Goal: Task Accomplishment & Management: Use online tool/utility

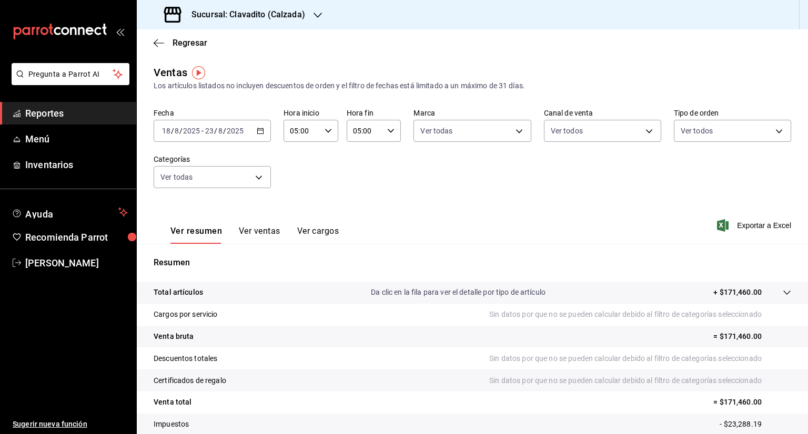
click at [320, 14] on icon "button" at bounding box center [317, 15] width 8 height 8
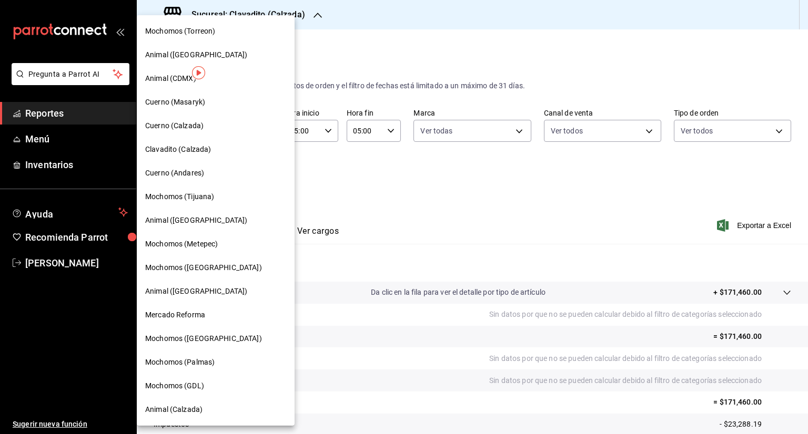
click at [194, 123] on span "Cuerno (Calzada)" at bounding box center [174, 125] width 58 height 11
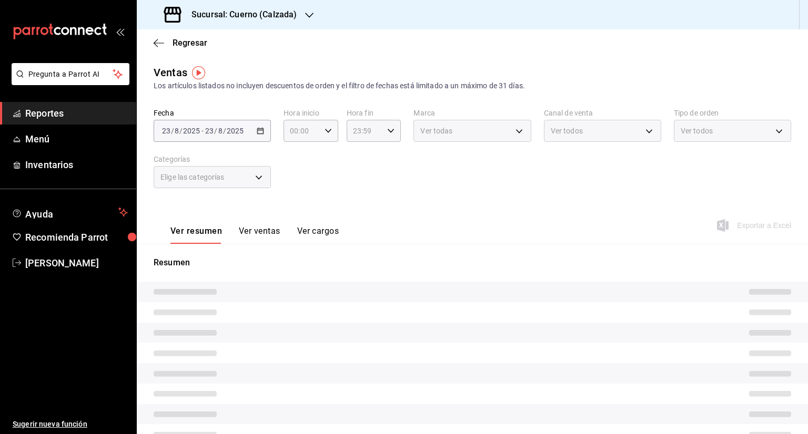
type input "05:00"
type input "PARROT,UBER_EATS,RAPPI,DIDI_FOOD,ONLINE"
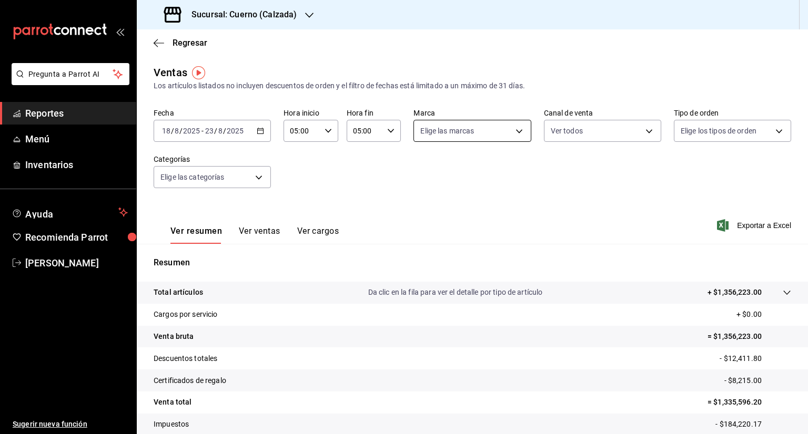
click at [515, 135] on body "Pregunta a Parrot AI Reportes Menú Inventarios Ayuda Recomienda Parrot [PERSON_…" at bounding box center [404, 217] width 808 height 434
click at [442, 167] on span "Ver todas" at bounding box center [455, 171] width 32 height 11
type input "b7ae777b-2dfc-42e0-9650-6cefdf37a424,c000f1c0-fb9f-4016-8e6a-f0d1e83e893d"
checkbox input "true"
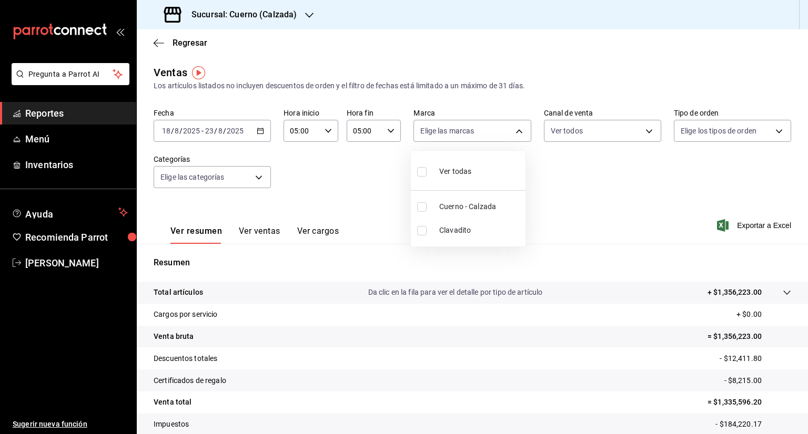
checkbox input "true"
click at [645, 132] on div at bounding box center [404, 217] width 808 height 434
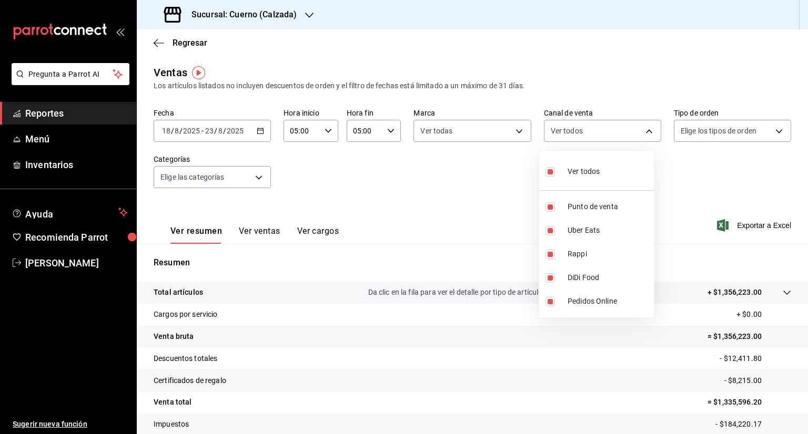
click at [645, 132] on body "Pregunta a Parrot AI Reportes Menú Inventarios Ayuda Recomienda Parrot [PERSON_…" at bounding box center [404, 217] width 808 height 434
click at [775, 128] on div at bounding box center [404, 217] width 808 height 434
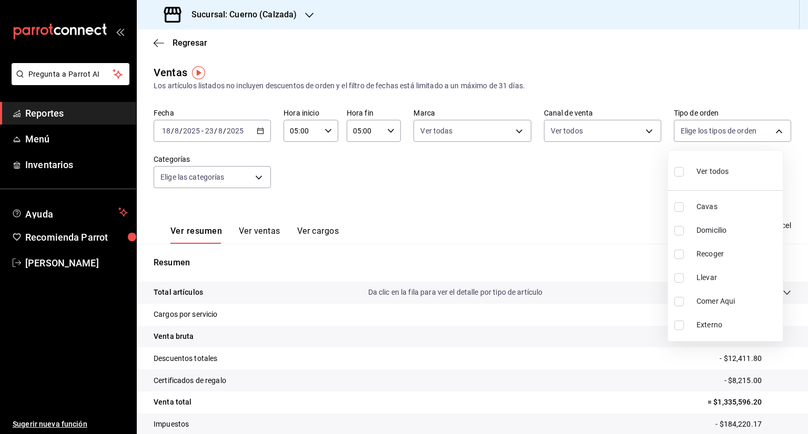
click at [775, 128] on body "Pregunta a Parrot AI Reportes Menú Inventarios Ayuda Recomienda Parrot [PERSON_…" at bounding box center [404, 217] width 808 height 434
click at [678, 173] on input "checkbox" at bounding box center [678, 171] width 9 height 9
checkbox input "true"
type input "45550569-3ed2-40ec-865f-a78a43aad0fb,ed9744db-0daf-4564-a5b3-b3442505d928,23f9e…"
checkbox input "true"
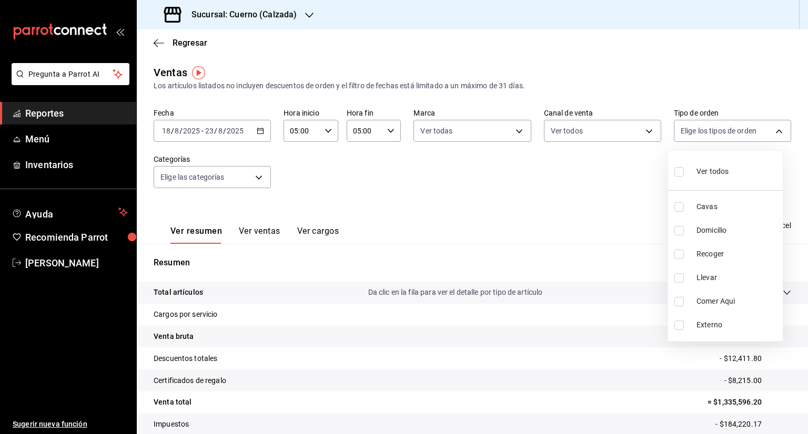
checkbox input "true"
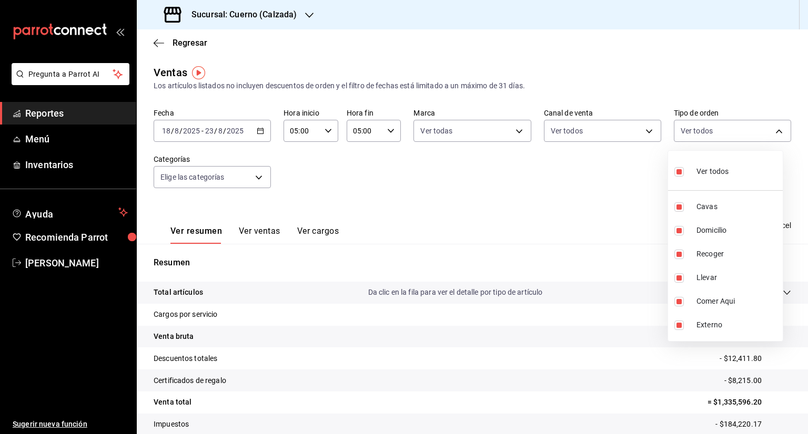
click at [260, 177] on div at bounding box center [404, 217] width 808 height 434
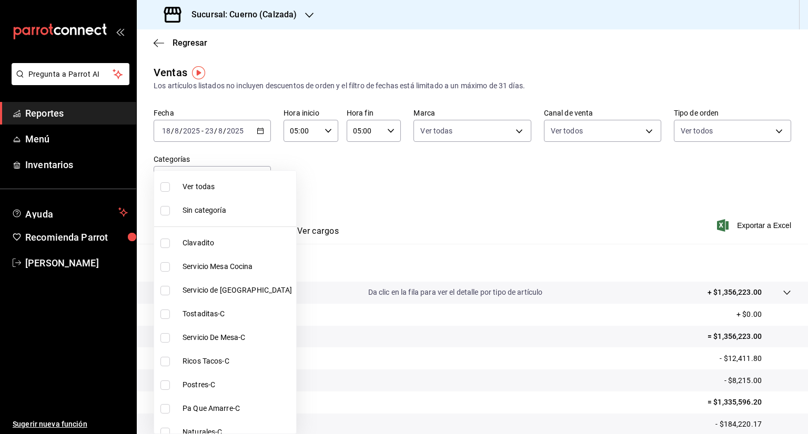
click at [260, 177] on body "Pregunta a Parrot AI Reportes Menú Inventarios Ayuda Recomienda Parrot [PERSON_…" at bounding box center [404, 217] width 808 height 434
click at [166, 182] on input "checkbox" at bounding box center [164, 186] width 9 height 9
checkbox input "true"
type input "560d4c35-d9fc-4089-91ff-402d238ea400,302845cf-2d1c-4fb1-9d9e-8d4a14396fbe,26243…"
checkbox input "true"
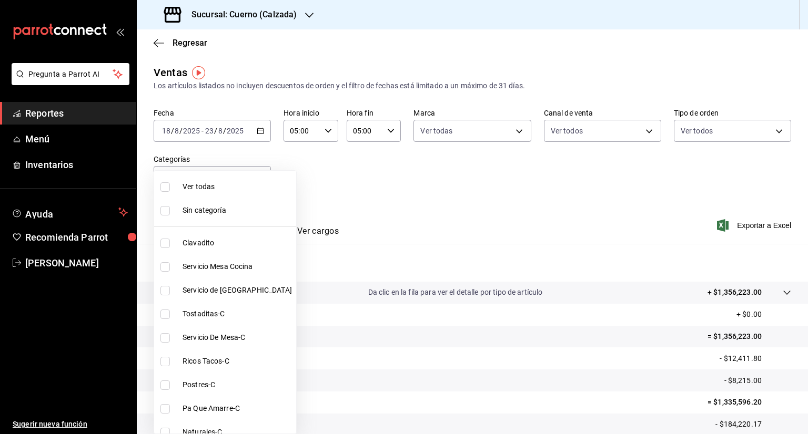
checkbox input "true"
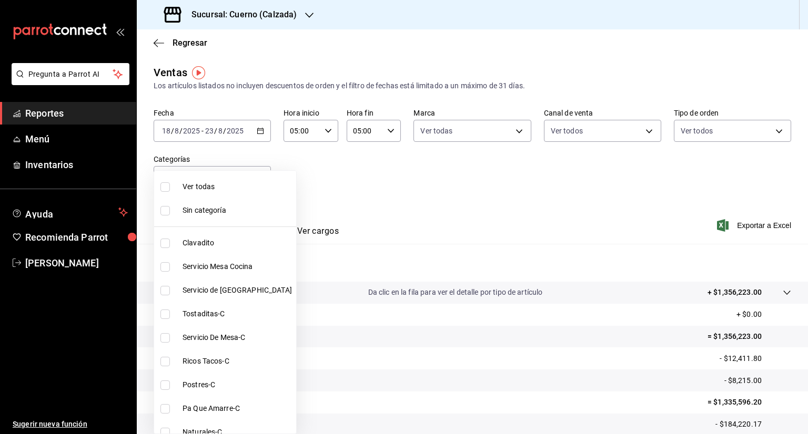
checkbox input "true"
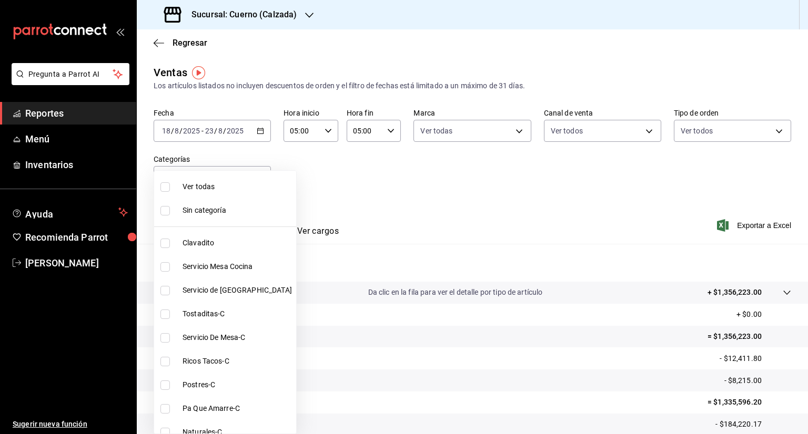
checkbox input "true"
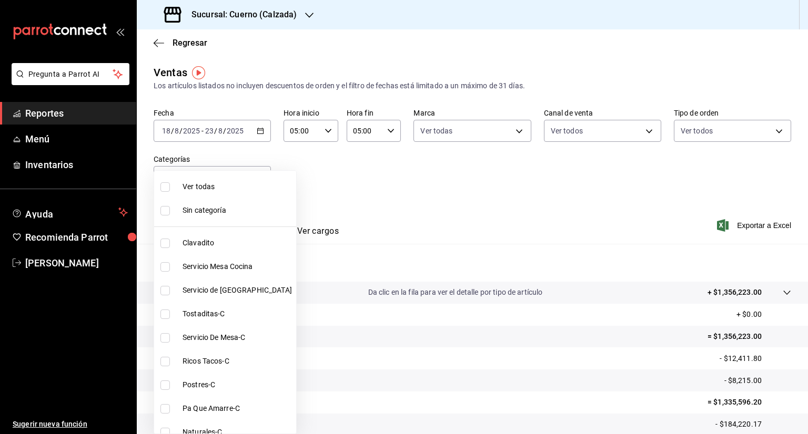
checkbox input "true"
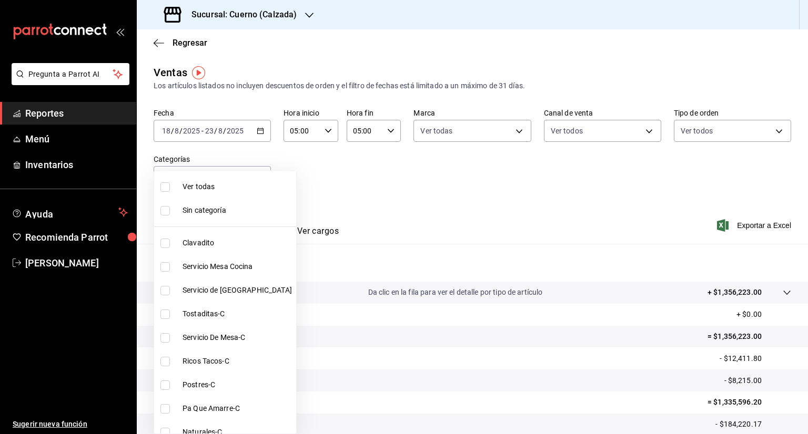
checkbox input "true"
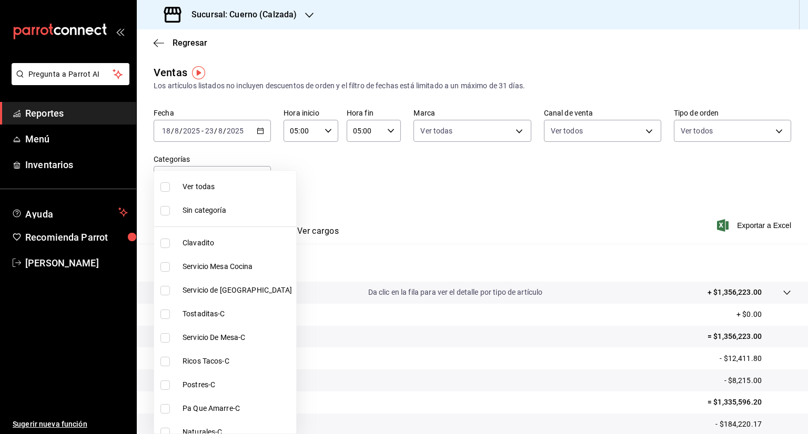
checkbox input "true"
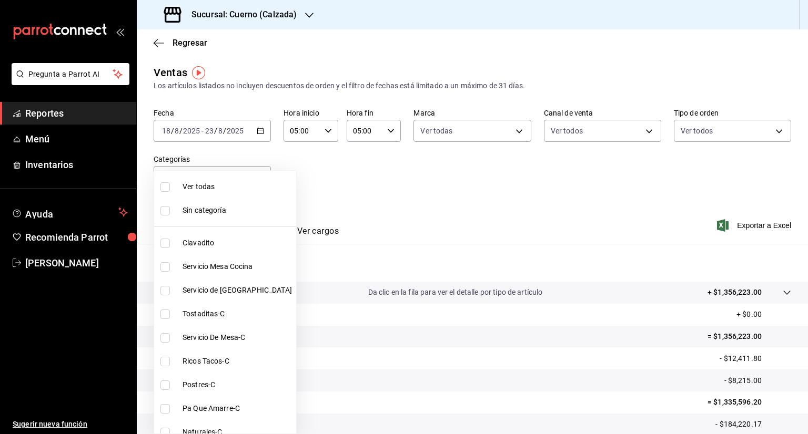
checkbox input "true"
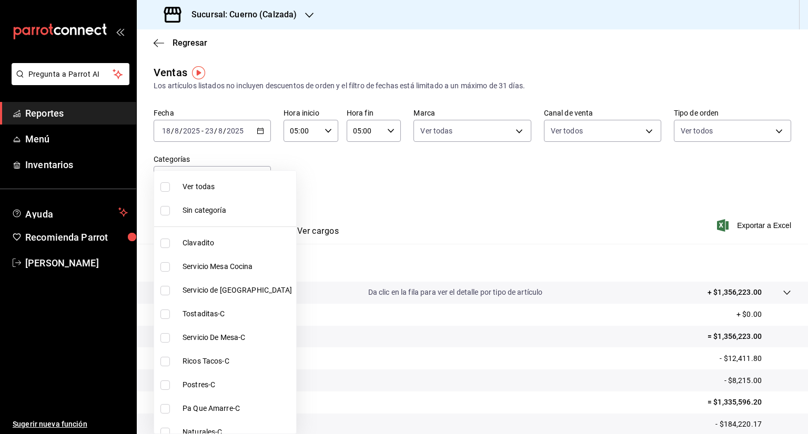
checkbox input "true"
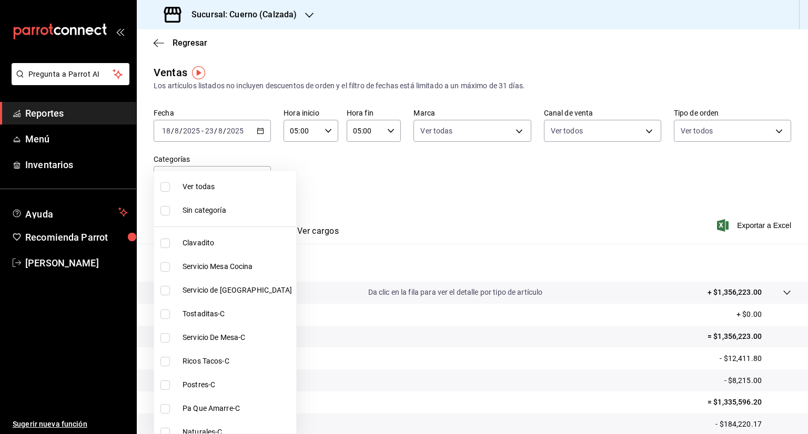
checkbox input "true"
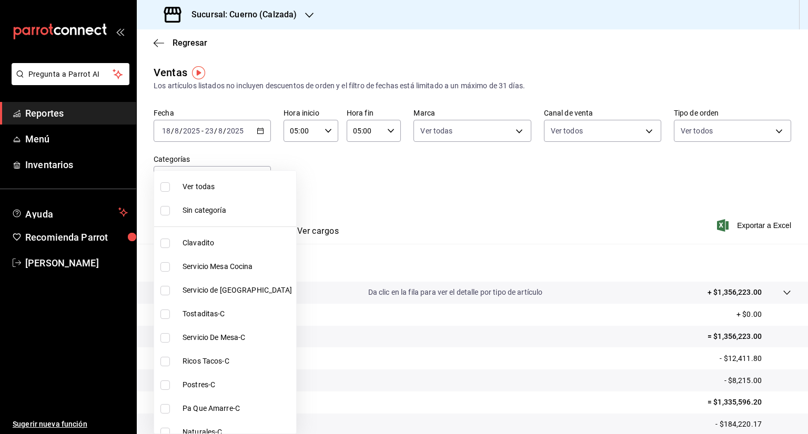
checkbox input "true"
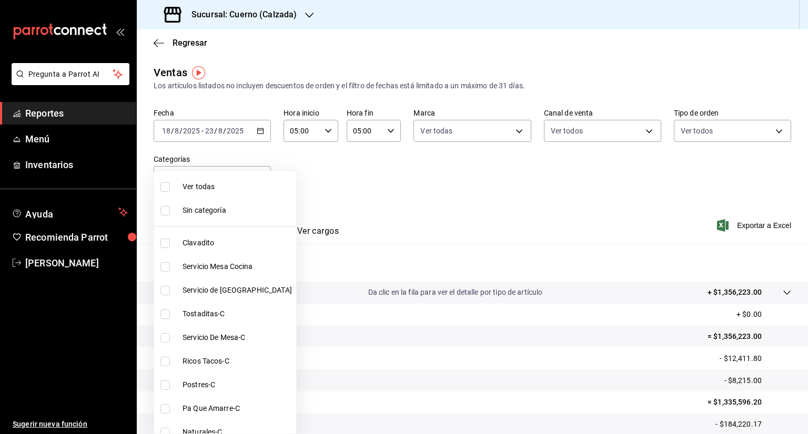
checkbox input "true"
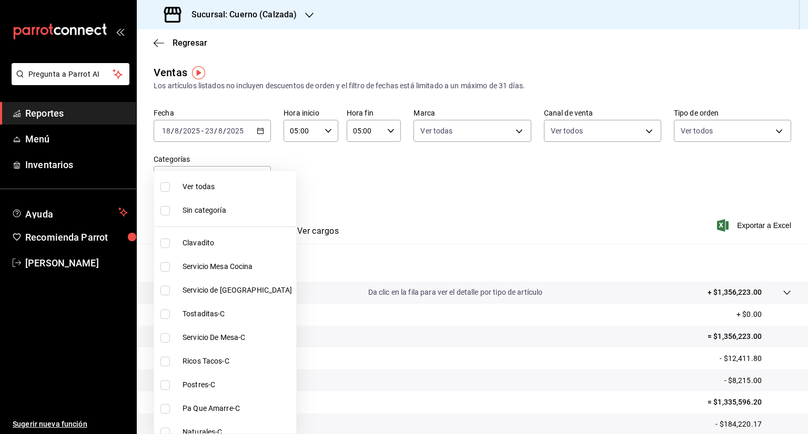
checkbox input "true"
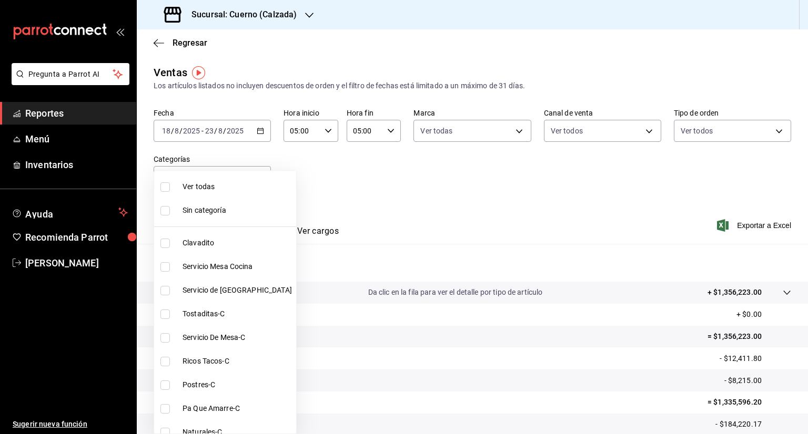
checkbox input "true"
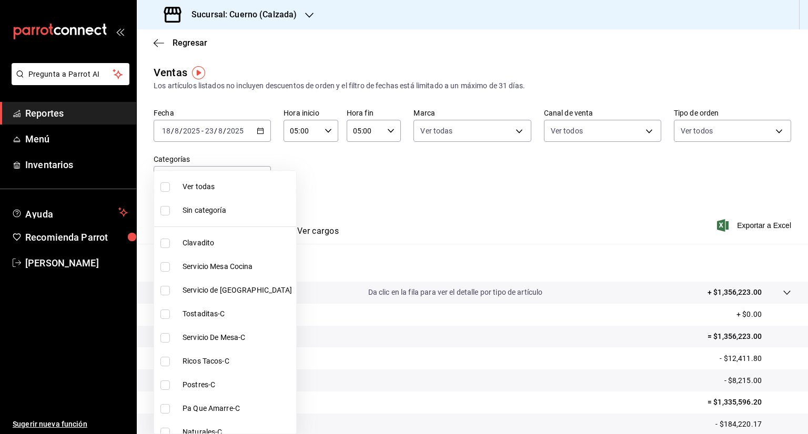
checkbox input "true"
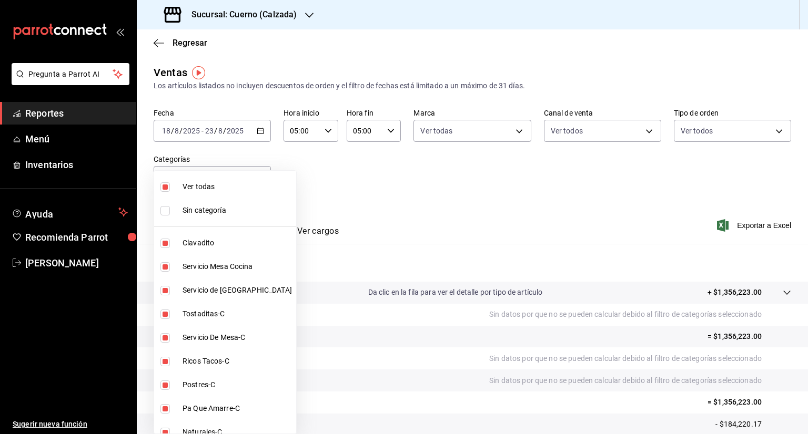
click at [671, 195] on div at bounding box center [404, 217] width 808 height 434
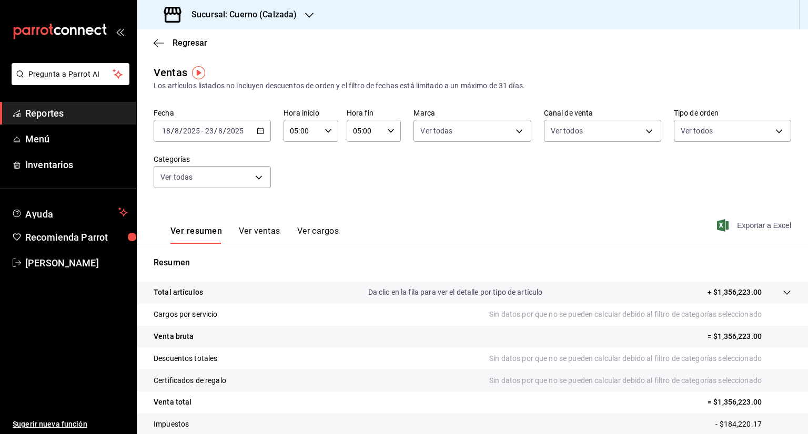
click at [724, 224] on span "Exportar a Excel" at bounding box center [755, 225] width 72 height 13
click at [242, 14] on h3 "Sucursal: Cuerno (Calzada)" at bounding box center [240, 14] width 114 height 13
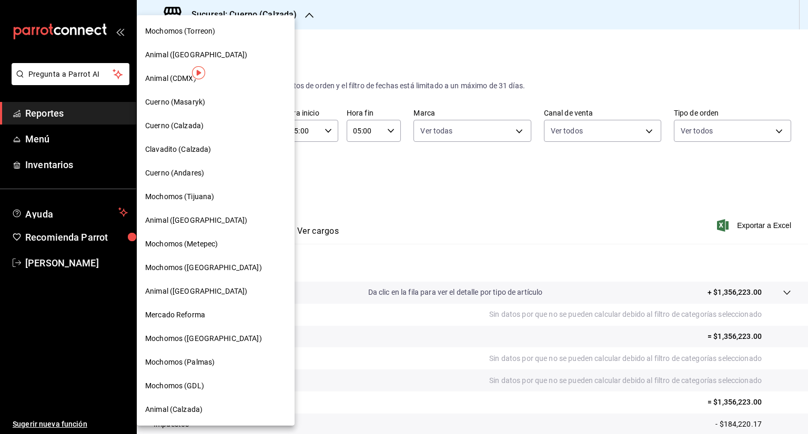
click at [172, 156] on div "Clavadito (Calzada)" at bounding box center [216, 150] width 158 height 24
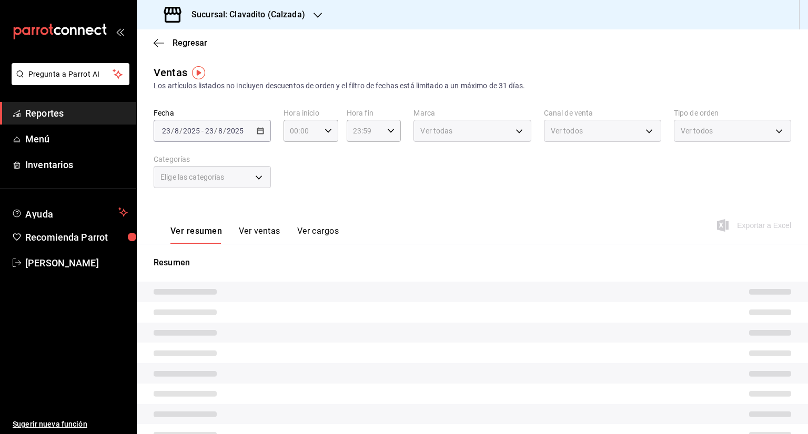
type input "05:00"
type input "PARROT,UBER_EATS,RAPPI,DIDI_FOOD,ONLINE"
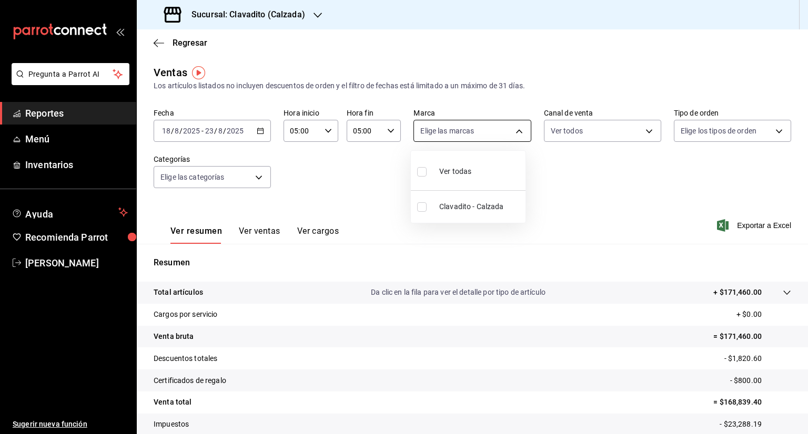
click at [512, 126] on body "Pregunta a Parrot AI Reportes Menú Inventarios Ayuda Recomienda Parrot [PERSON_…" at bounding box center [404, 217] width 808 height 434
click at [417, 171] on input "checkbox" at bounding box center [421, 171] width 9 height 9
checkbox input "true"
type input "7c6329b2-7c80-4d0a-92e1-359a60270725"
checkbox input "true"
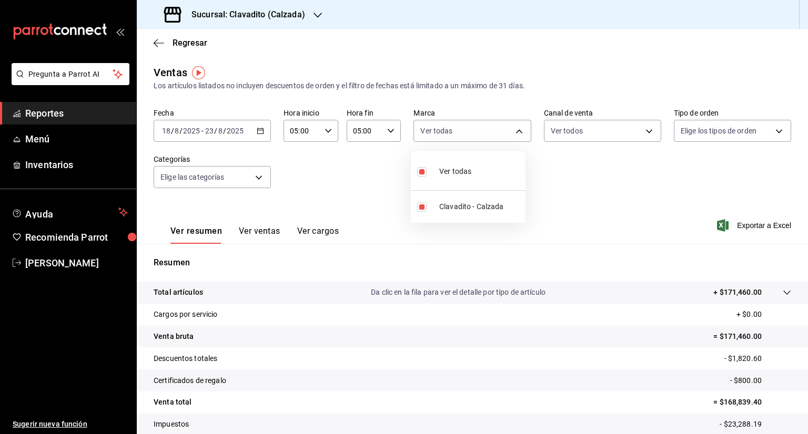
click at [640, 128] on div at bounding box center [404, 217] width 808 height 434
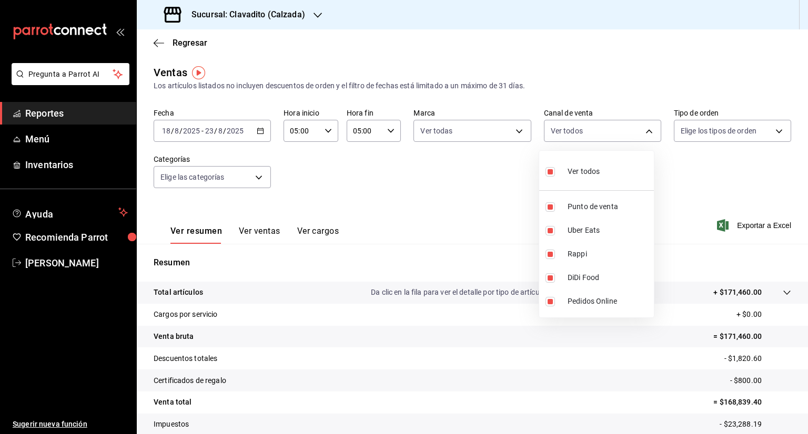
click at [640, 128] on body "Pregunta a Parrot AI Reportes Menú Inventarios Ayuda Recomienda Parrot [PERSON_…" at bounding box center [404, 217] width 808 height 434
click at [769, 129] on div at bounding box center [404, 217] width 808 height 434
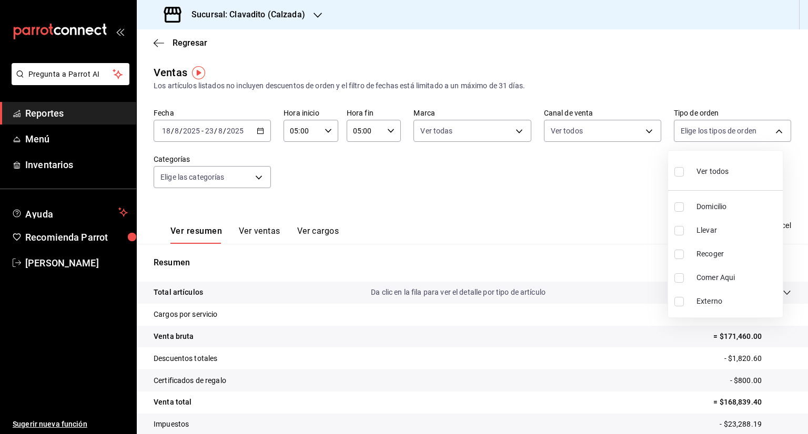
click at [769, 129] on body "Pregunta a Parrot AI Reportes Menú Inventarios Ayuda Recomienda Parrot [PERSON_…" at bounding box center [404, 217] width 808 height 434
click at [681, 170] on input "checkbox" at bounding box center [678, 171] width 9 height 9
checkbox input "true"
type input "20a2434e-5507-4b1d-99f8-d1d700608abd,c8008fd8-0959-4104-94f5-898138fc7a10,5c160…"
checkbox input "true"
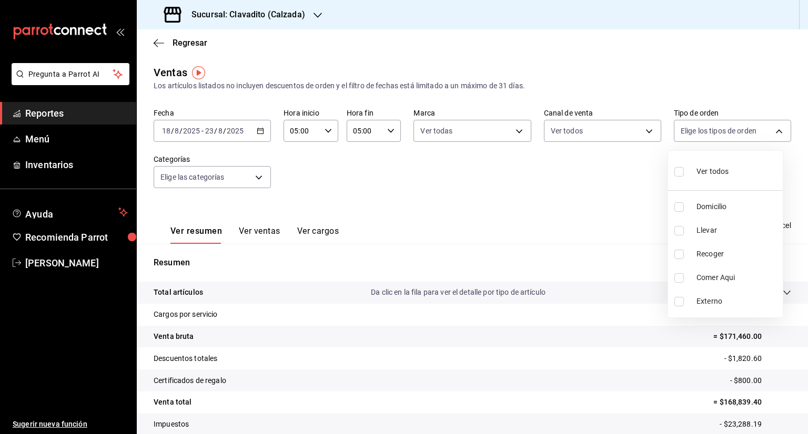
checkbox input "true"
click at [258, 179] on div at bounding box center [404, 217] width 808 height 434
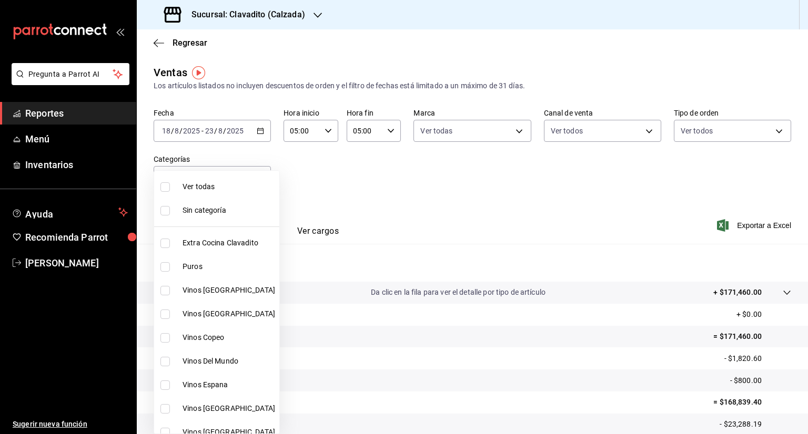
click at [258, 179] on body "Pregunta a Parrot AI Reportes Menú Inventarios Ayuda Recomienda Parrot [PERSON_…" at bounding box center [404, 217] width 808 height 434
click at [166, 188] on input "checkbox" at bounding box center [164, 186] width 9 height 9
checkbox input "true"
type input "baf57ed1-919f-4c82-8763-5f61bb5ecf6c,a733550a-1833-4f39-b337-4b288d8ef239,37b97…"
checkbox input "true"
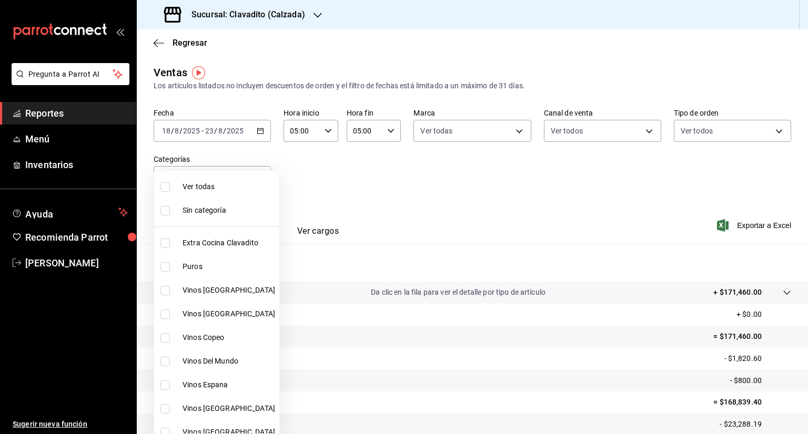
checkbox input "true"
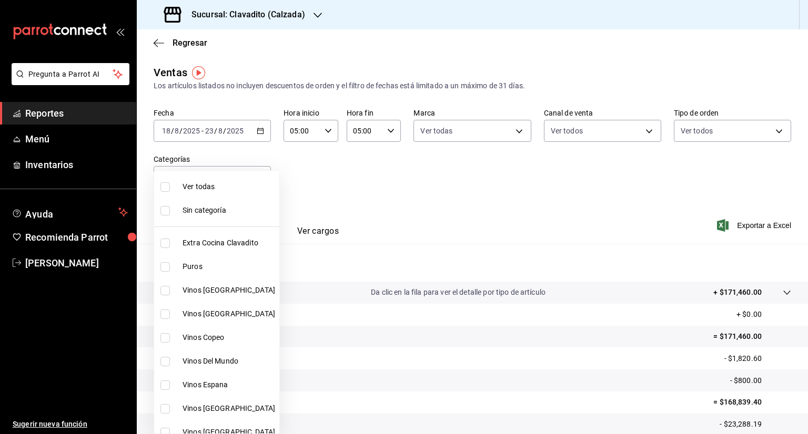
checkbox input "true"
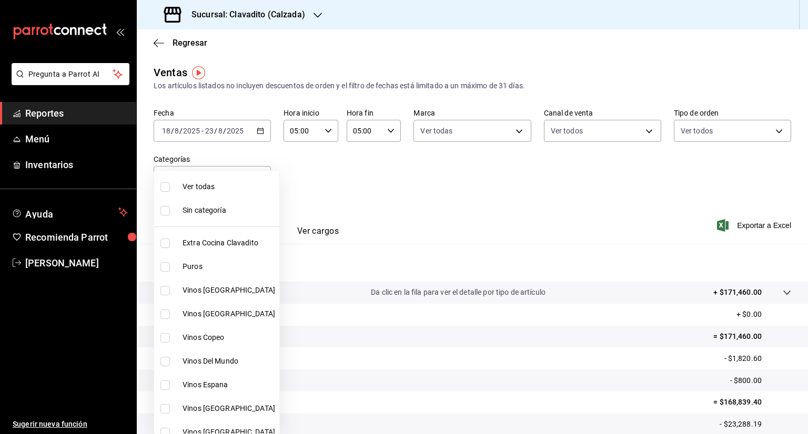
checkbox input "true"
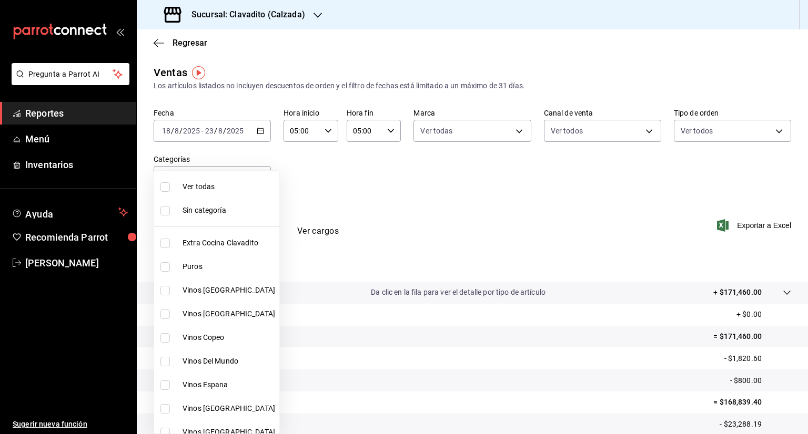
checkbox input "true"
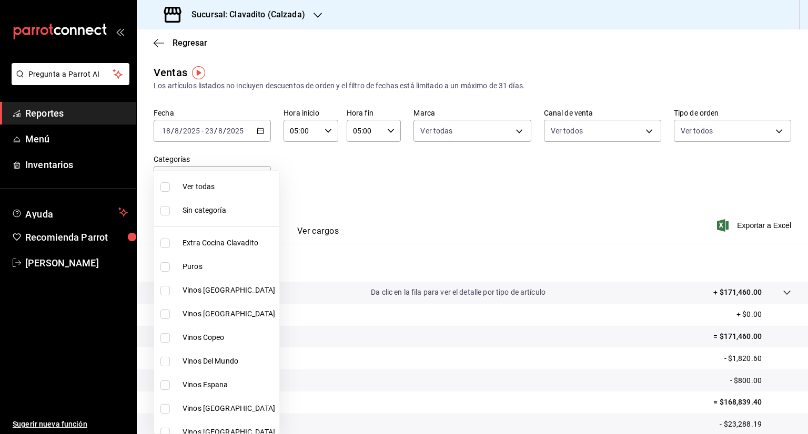
checkbox input "true"
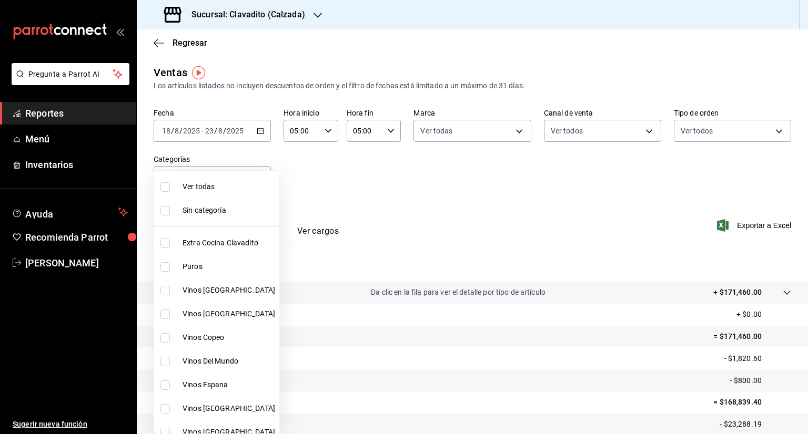
checkbox input "true"
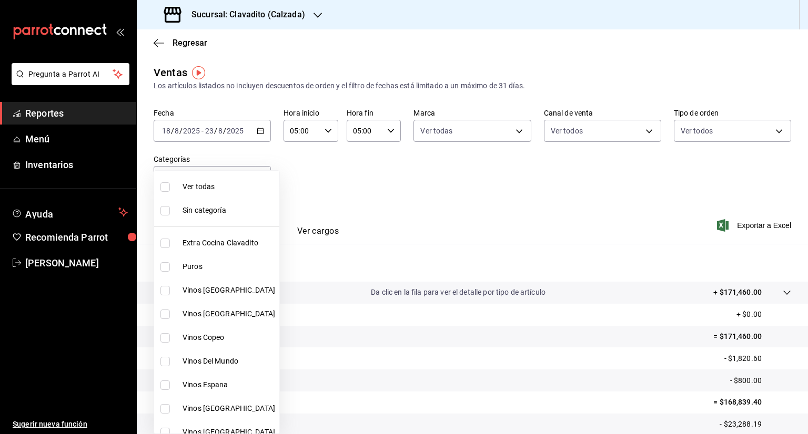
checkbox input "true"
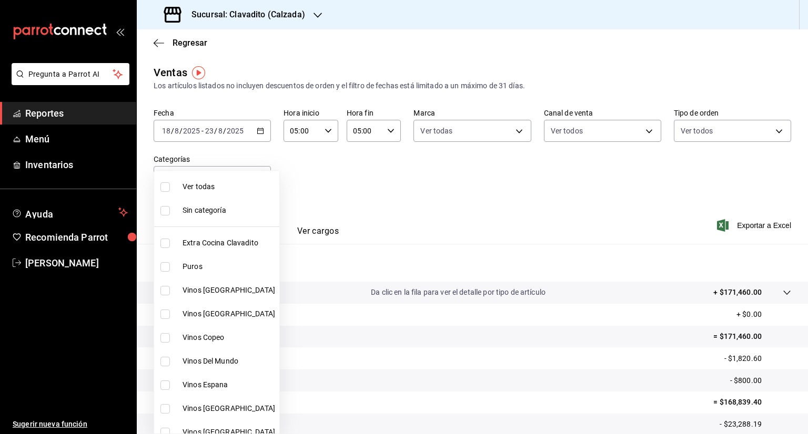
checkbox input "true"
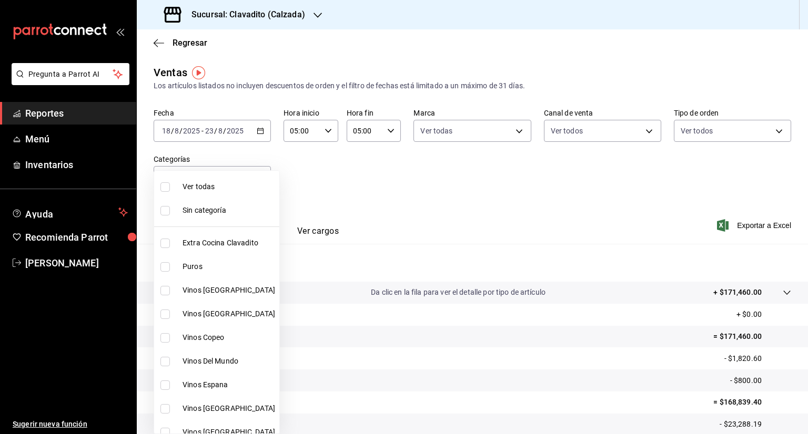
checkbox input "true"
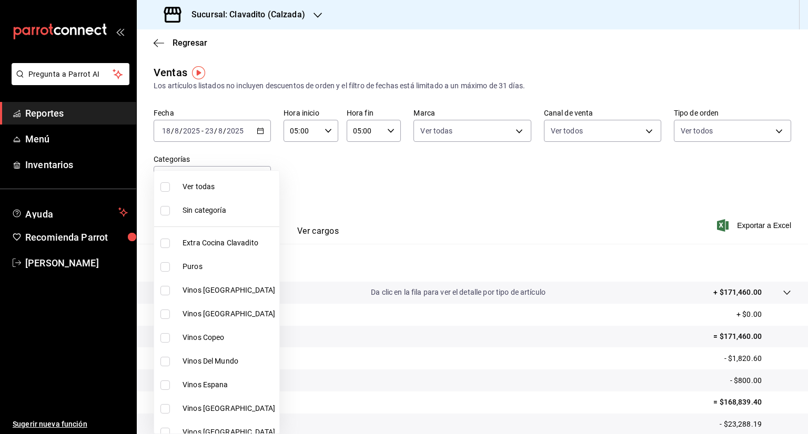
checkbox input "true"
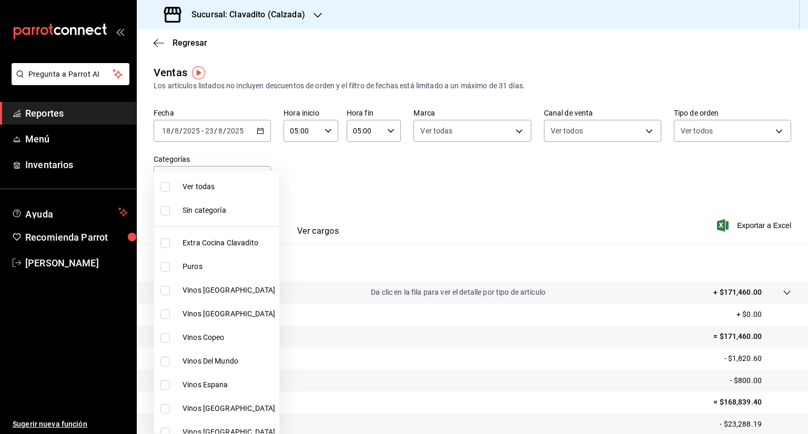
checkbox input "true"
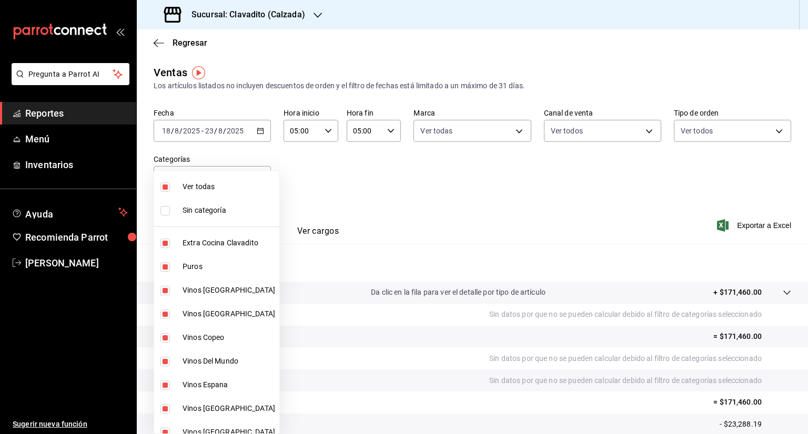
click at [606, 206] on div at bounding box center [404, 217] width 808 height 434
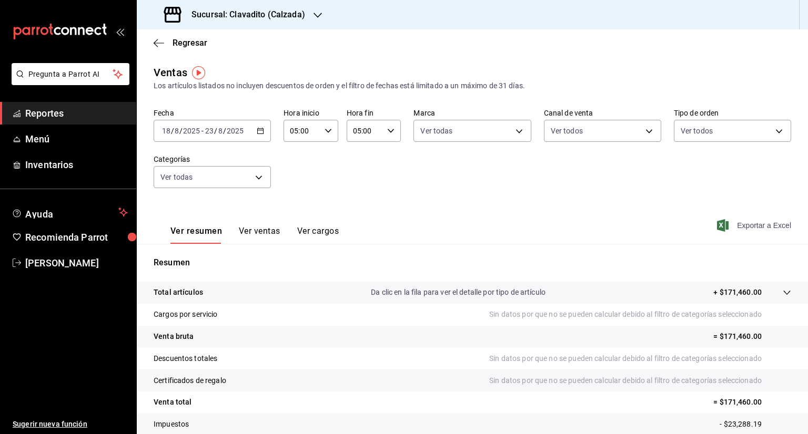
click at [728, 227] on span "Exportar a Excel" at bounding box center [755, 225] width 72 height 13
click at [258, 127] on div "[DATE] [DATE] - [DATE] [DATE]" at bounding box center [212, 131] width 117 height 22
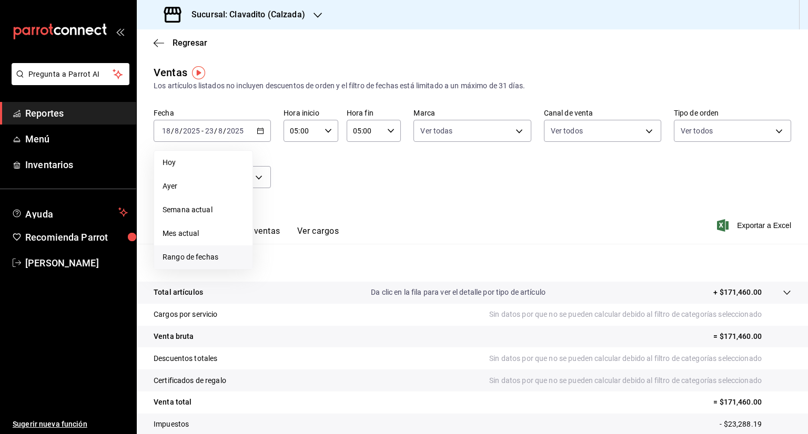
click at [215, 258] on span "Rango de fechas" at bounding box center [203, 257] width 82 height 11
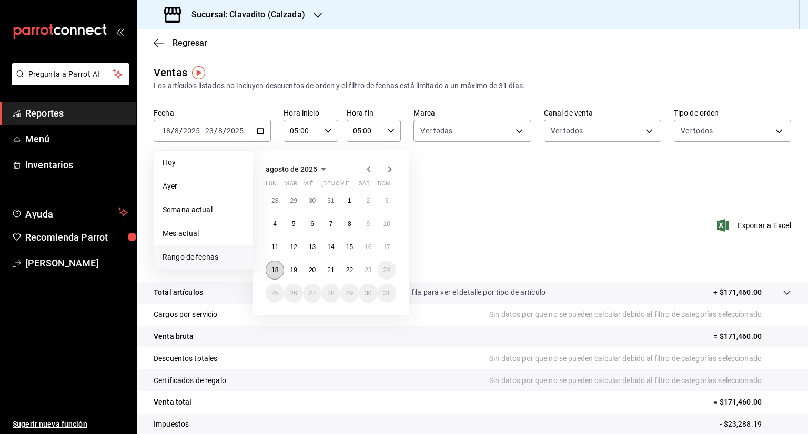
click at [272, 274] on button "18" at bounding box center [275, 270] width 18 height 19
click at [364, 274] on button "23" at bounding box center [368, 270] width 18 height 19
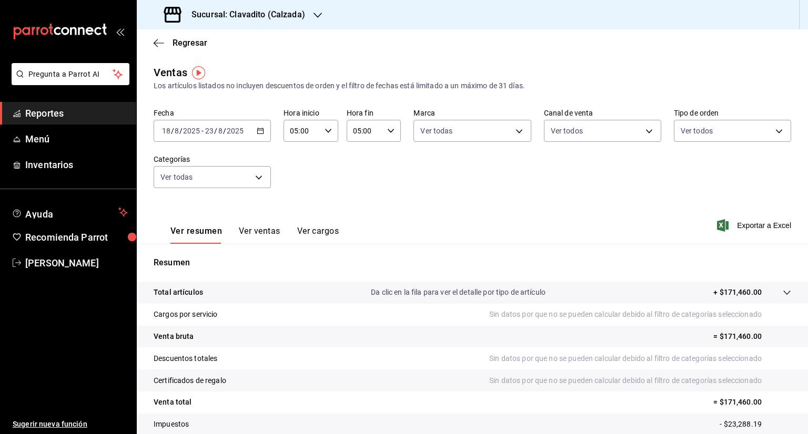
click at [311, 15] on div "Sucursal: Clavadito (Calzada)" at bounding box center [235, 14] width 181 height 29
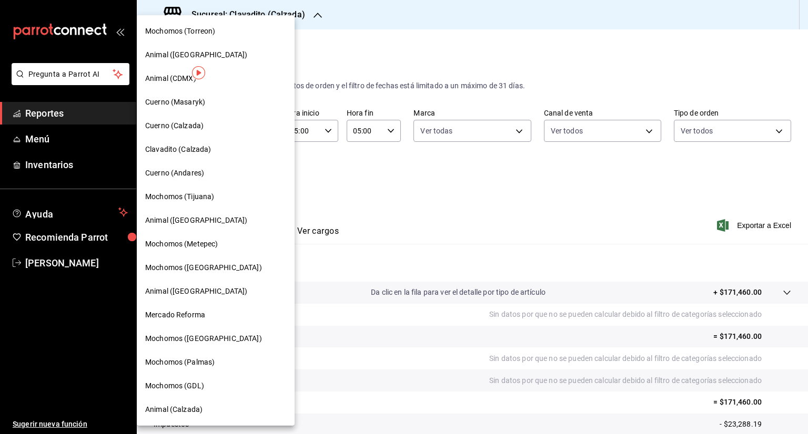
click at [203, 130] on div "Cuerno (Calzada)" at bounding box center [215, 125] width 141 height 11
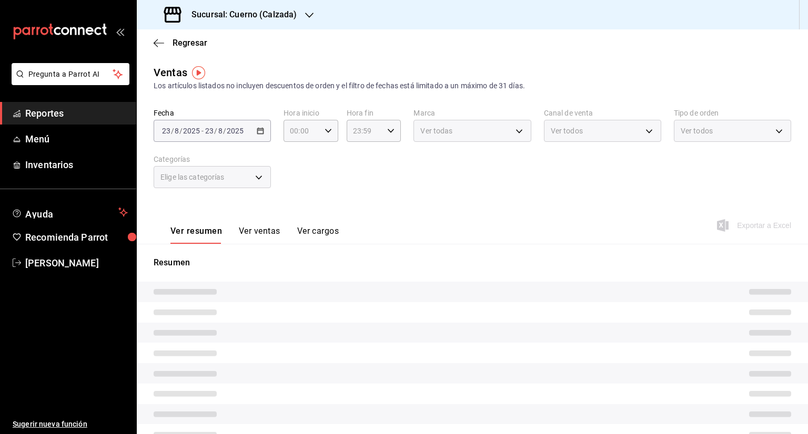
type input "05:00"
type input "PARROT,UBER_EATS,RAPPI,DIDI_FOOD,ONLINE"
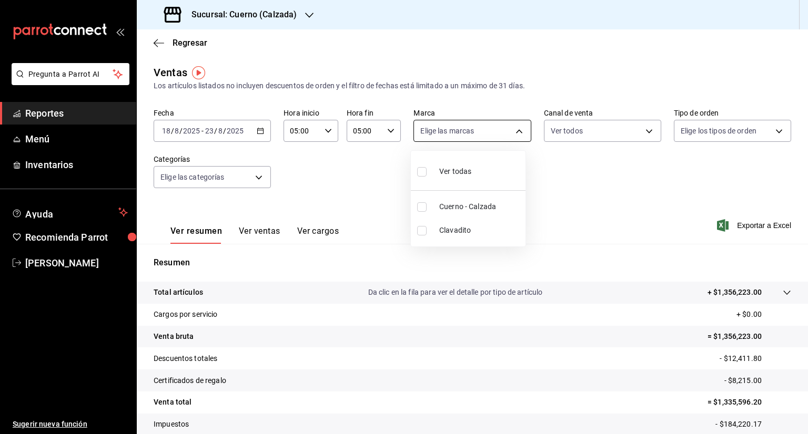
click at [513, 131] on body "Pregunta a Parrot AI Reportes Menú Inventarios Ayuda Recomienda Parrot [PERSON_…" at bounding box center [404, 217] width 808 height 434
click at [461, 175] on span "Ver todas" at bounding box center [455, 171] width 32 height 11
type input "b7ae777b-2dfc-42e0-9650-6cefdf37a424,c000f1c0-fb9f-4016-8e6a-f0d1e83e893d"
checkbox input "true"
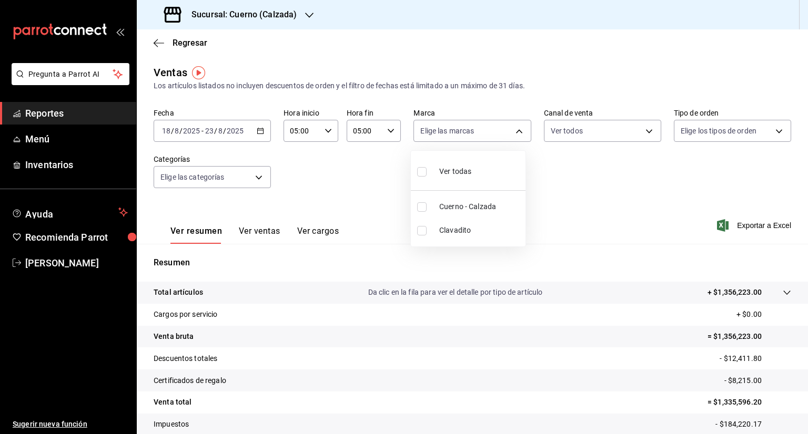
checkbox input "true"
click at [771, 133] on div at bounding box center [404, 217] width 808 height 434
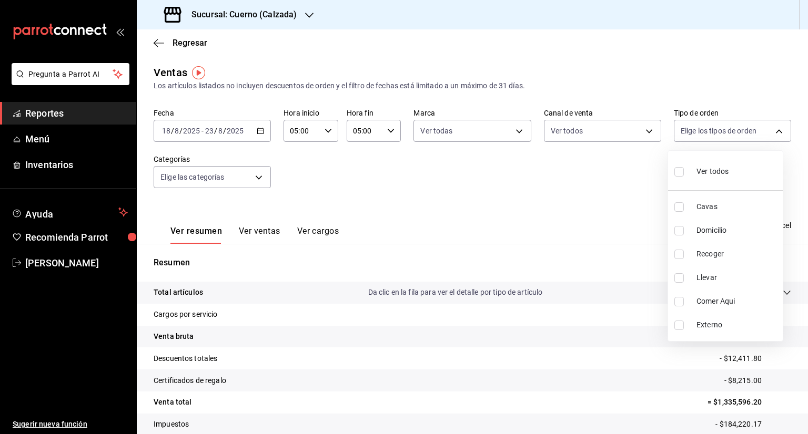
click at [771, 133] on body "Pregunta a Parrot AI Reportes Menú Inventarios Ayuda Recomienda Parrot [PERSON_…" at bounding box center [404, 217] width 808 height 434
click at [771, 133] on div at bounding box center [404, 217] width 808 height 434
click at [764, 136] on body "Pregunta a Parrot AI Reportes Menú Inventarios Ayuda Recomienda Parrot [PERSON_…" at bounding box center [404, 217] width 808 height 434
click at [683, 175] on input "checkbox" at bounding box center [678, 171] width 9 height 9
checkbox input "true"
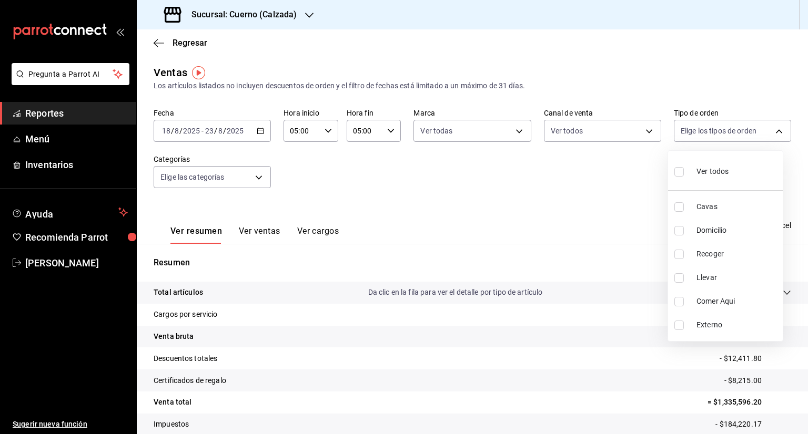
type input "45550569-3ed2-40ec-865f-a78a43aad0fb,ed9744db-0daf-4564-a5b3-b3442505d928,23f9e…"
checkbox input "true"
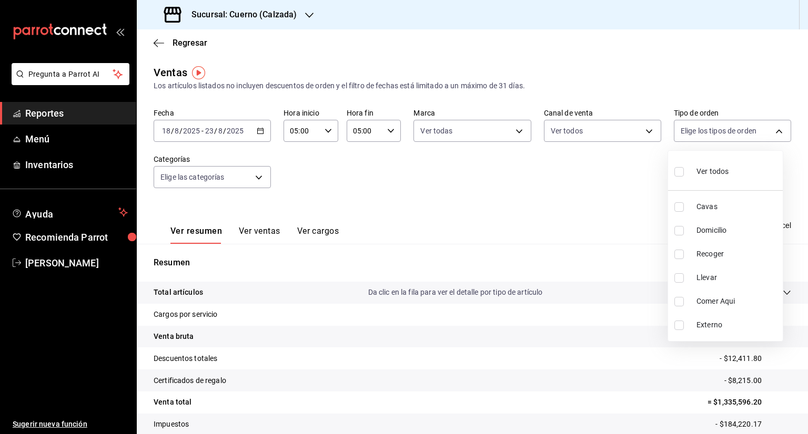
checkbox input "true"
click at [256, 181] on div at bounding box center [404, 217] width 808 height 434
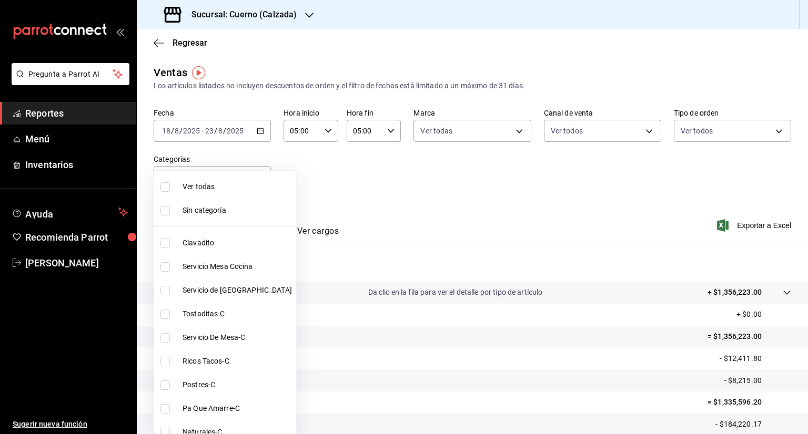
click at [256, 181] on body "Pregunta a Parrot AI Reportes Menú Inventarios Ayuda Recomienda Parrot [PERSON_…" at bounding box center [404, 217] width 808 height 434
click at [162, 188] on input "checkbox" at bounding box center [164, 186] width 9 height 9
checkbox input "true"
type input "560d4c35-d9fc-4089-91ff-402d238ea400,302845cf-2d1c-4fb1-9d9e-8d4a14396fbe,26243…"
checkbox input "true"
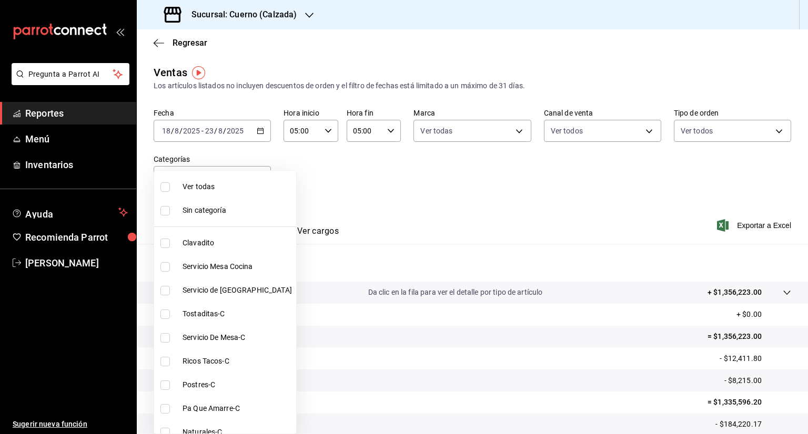
checkbox input "true"
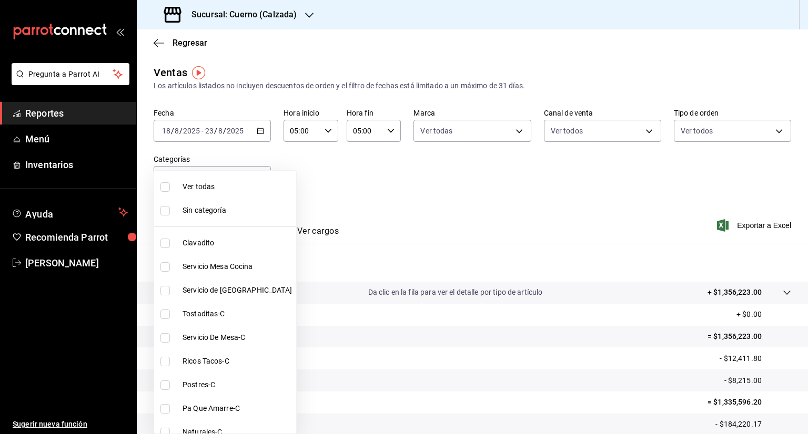
checkbox input "true"
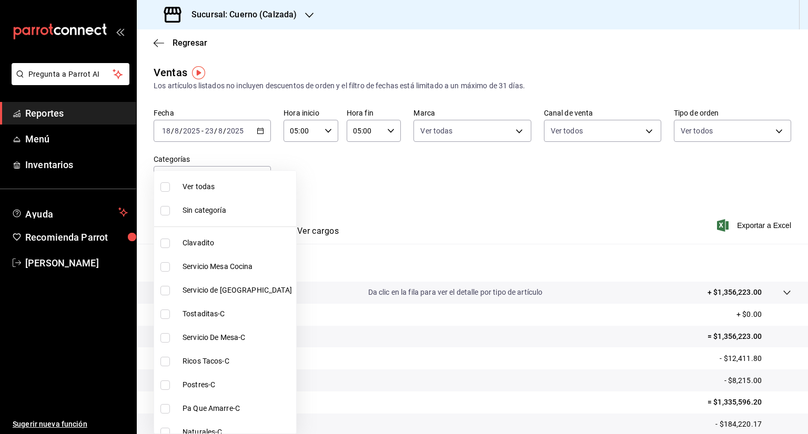
checkbox input "true"
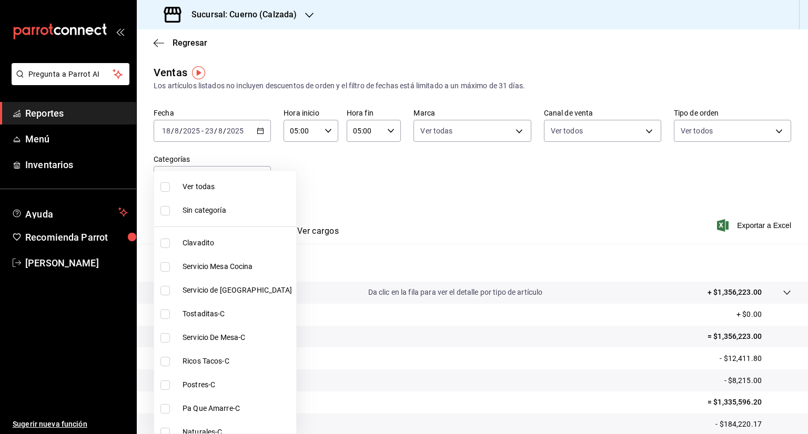
checkbox input "true"
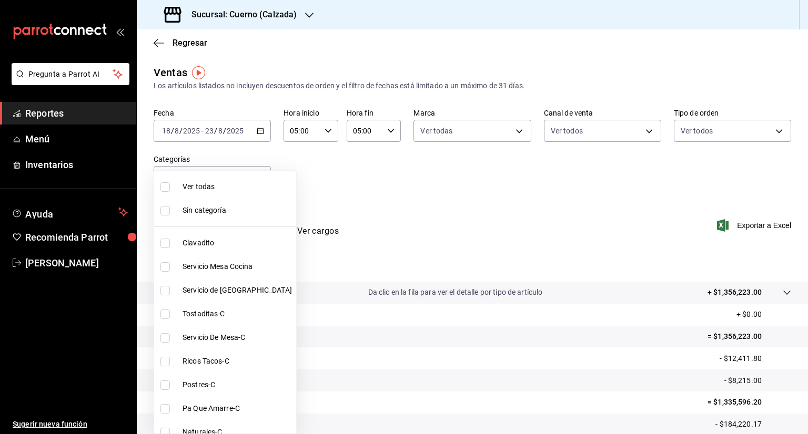
checkbox input "true"
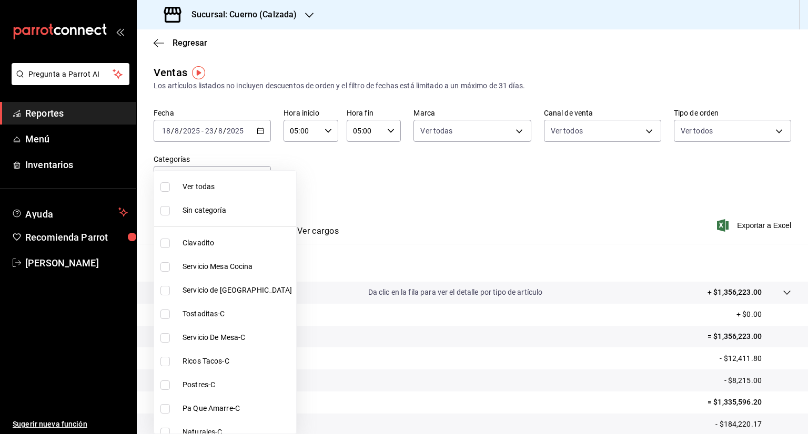
checkbox input "true"
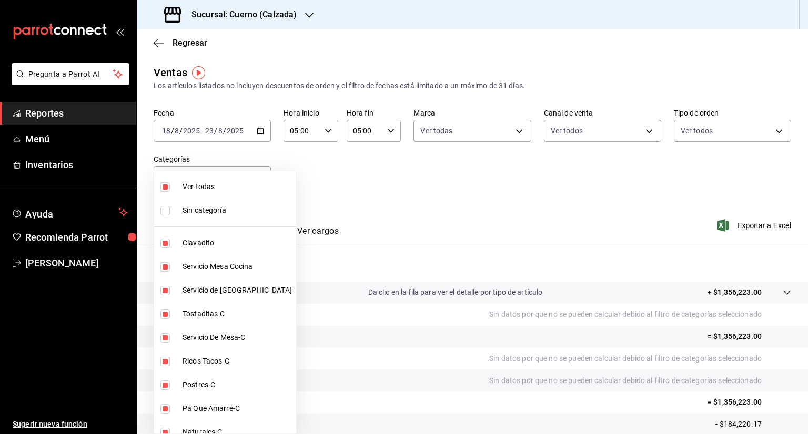
click at [365, 190] on div at bounding box center [404, 217] width 808 height 434
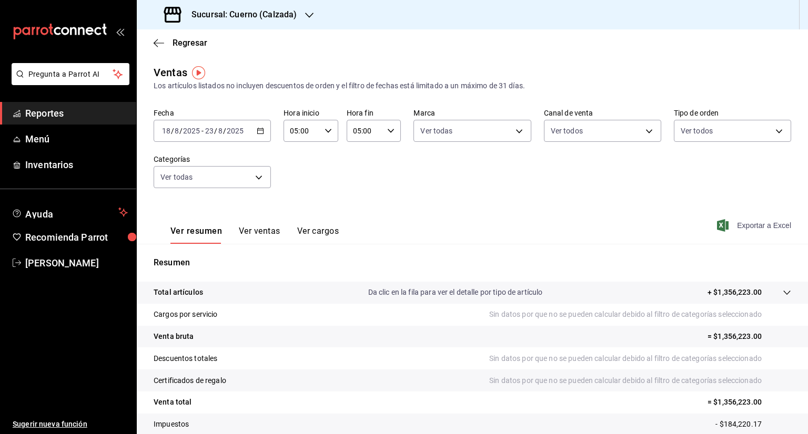
click at [732, 226] on span "Exportar a Excel" at bounding box center [755, 225] width 72 height 13
